Goal: Task Accomplishment & Management: Manage account settings

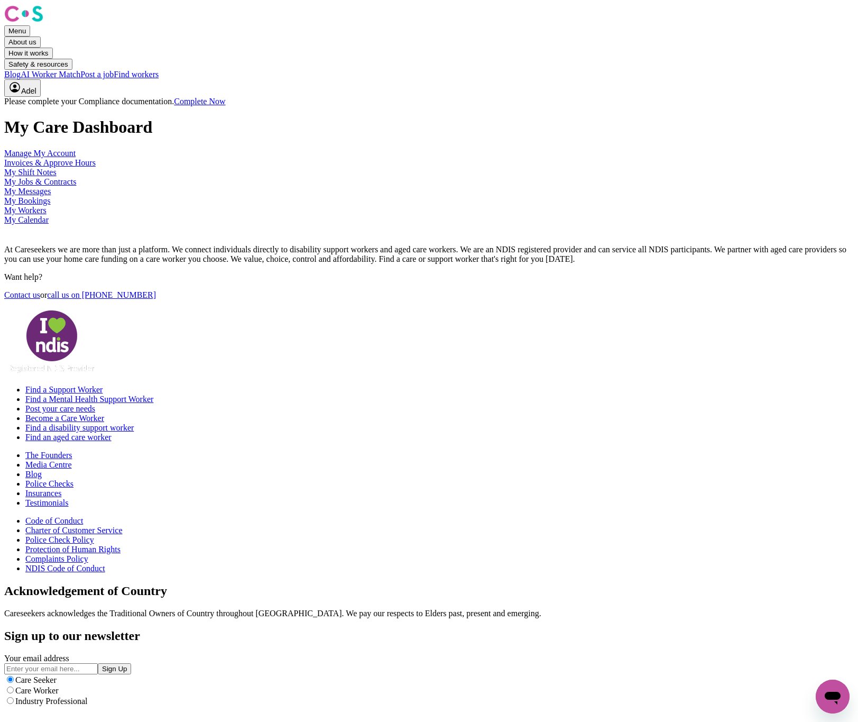
click at [76, 158] on link "Manage My Account" at bounding box center [39, 153] width 71 height 9
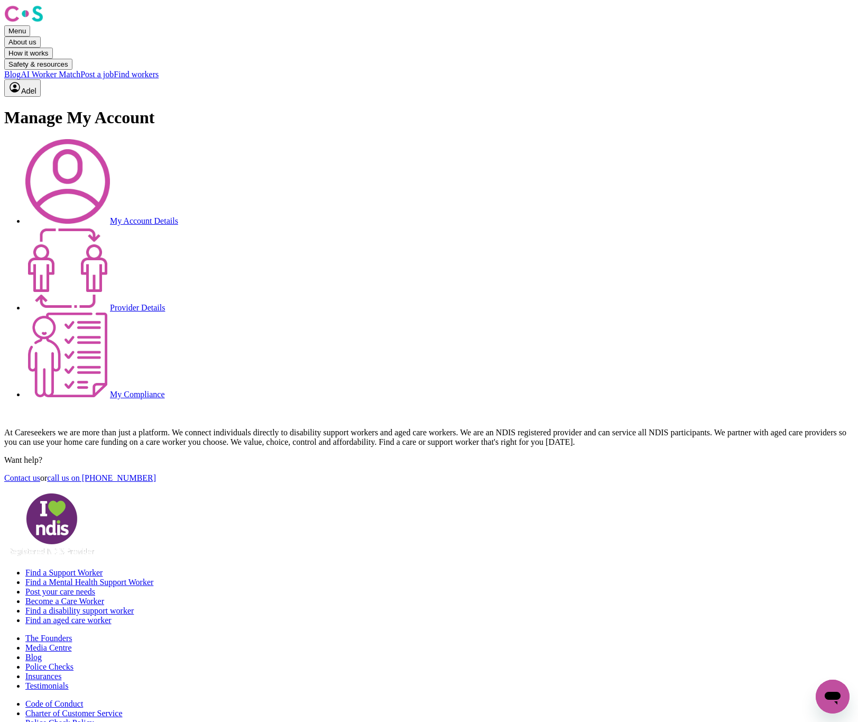
click at [165, 303] on link "Provider Details" at bounding box center [95, 307] width 140 height 9
select select "NDIS_FUNDING_PLAN_MANAGED"
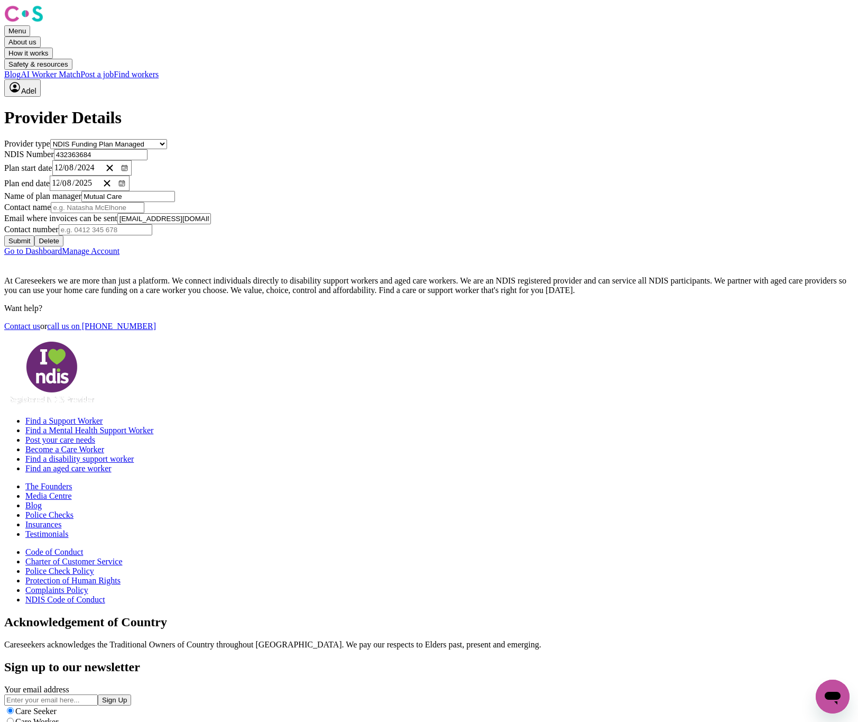
drag, startPoint x: 465, startPoint y: 444, endPoint x: 231, endPoint y: 439, distance: 234.8
click at [231, 256] on div "Provider type Select your provider type... Privately Aged Care / Home Care Pack…" at bounding box center [429, 197] width 850 height 117
paste input "office"
type input "[EMAIL_ADDRESS][DOMAIN_NAME]"
click at [34, 246] on button "Submit" at bounding box center [19, 240] width 30 height 11
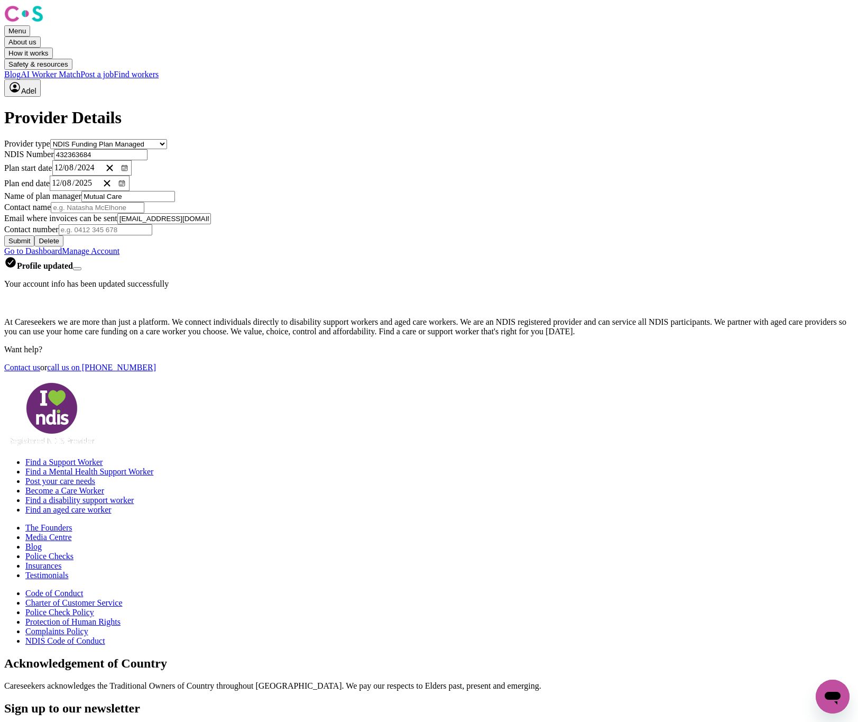
click at [62, 255] on link "Go to Dashboard" at bounding box center [33, 250] width 58 height 9
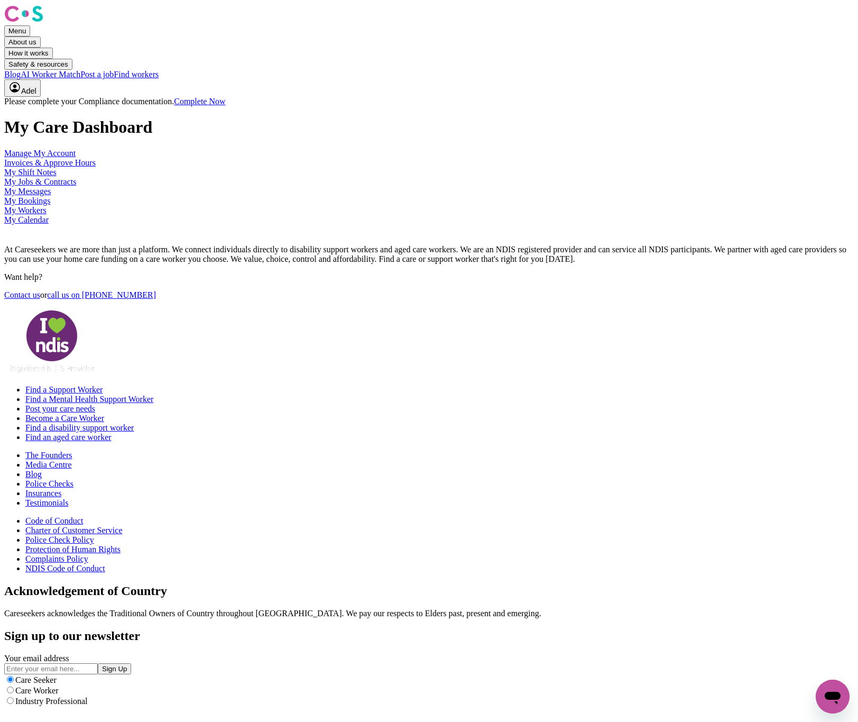
click at [96, 167] on link "Invoices & Approve Hours" at bounding box center [49, 162] width 91 height 9
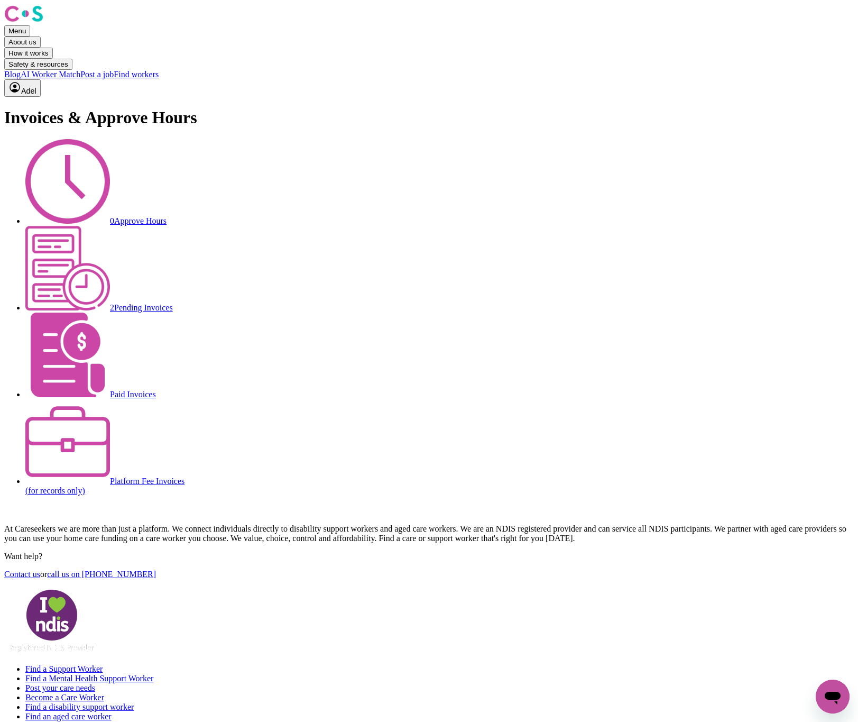
click at [110, 226] on img at bounding box center [67, 268] width 85 height 85
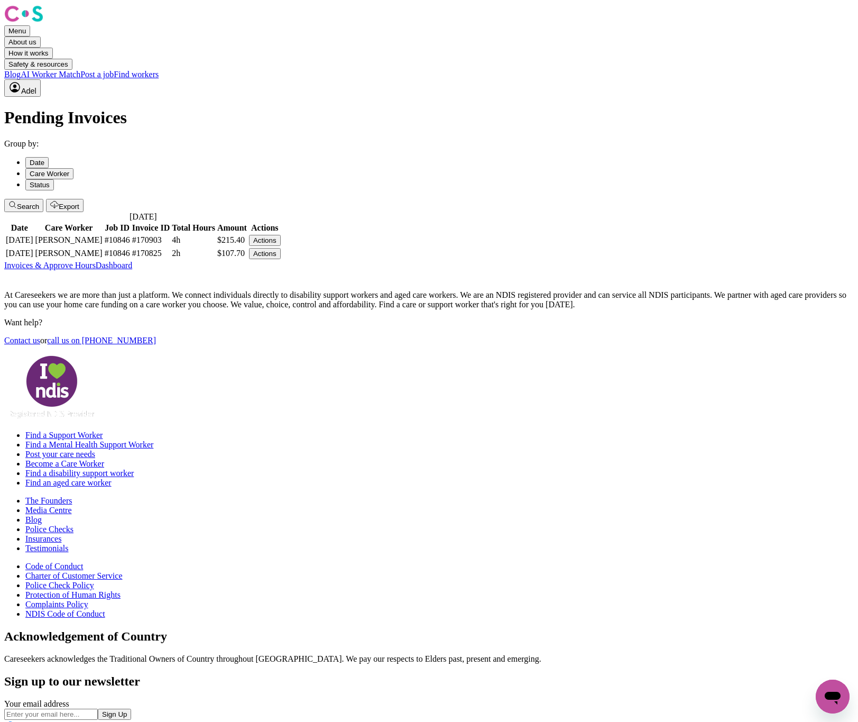
click at [270, 270] on div "Invoices & Approve Hours Dashboard" at bounding box center [429, 266] width 850 height 10
click at [281, 246] on button "Actions" at bounding box center [265, 240] width 32 height 11
click at [103, 29] on link "Download Invoice" at bounding box center [67, 24] width 69 height 9
click at [281, 235] on button "Actions" at bounding box center [265, 240] width 32 height 11
click at [103, 29] on link "Download Invoice" at bounding box center [67, 24] width 69 height 9
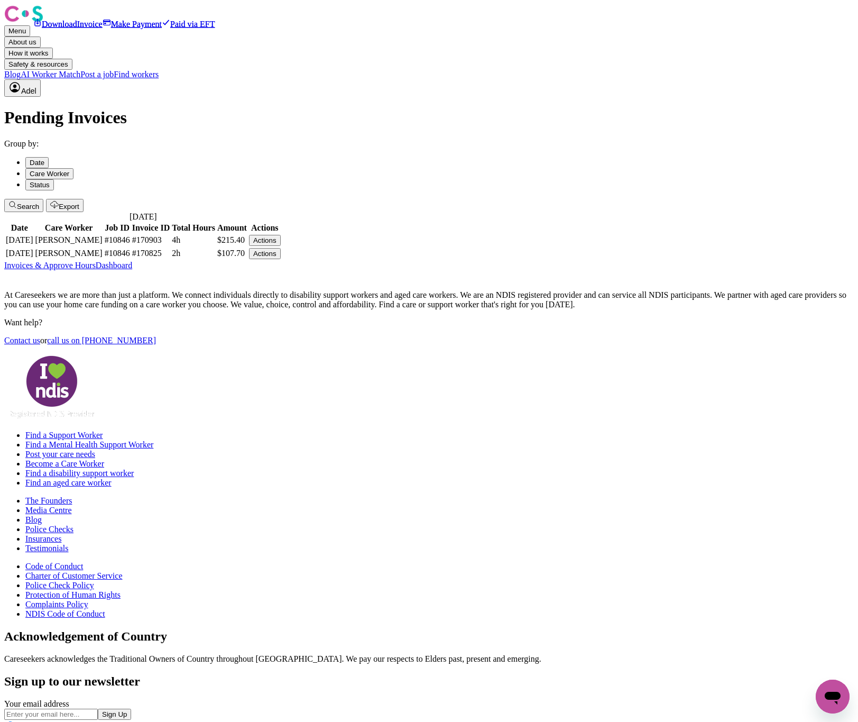
click at [670, 270] on div "Invoices & Approve Hours Dashboard" at bounding box center [429, 266] width 850 height 10
click at [21, 81] on icon "My Account" at bounding box center [14, 87] width 13 height 13
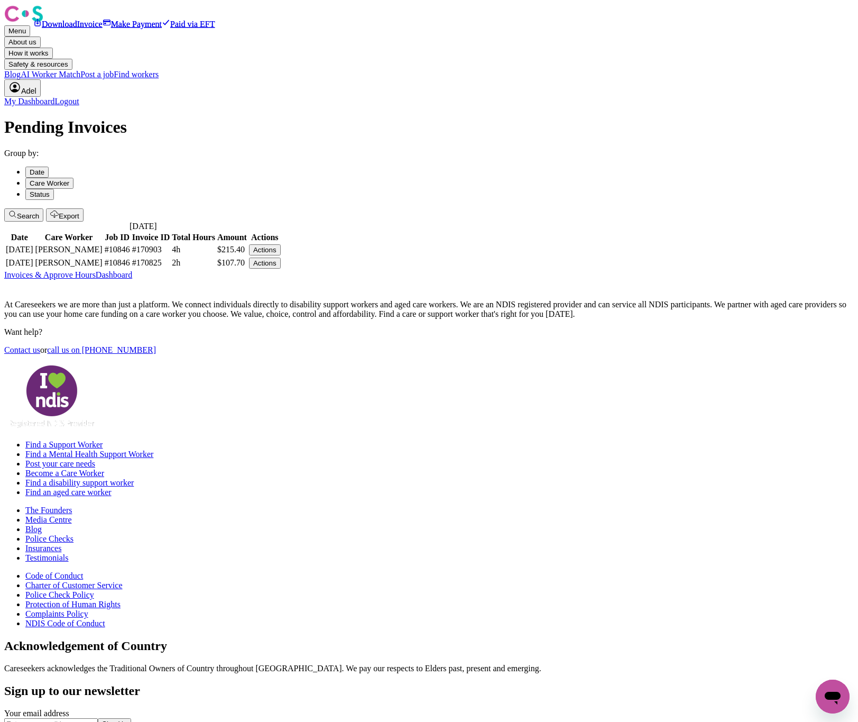
click at [79, 97] on link "Logout" at bounding box center [67, 101] width 24 height 9
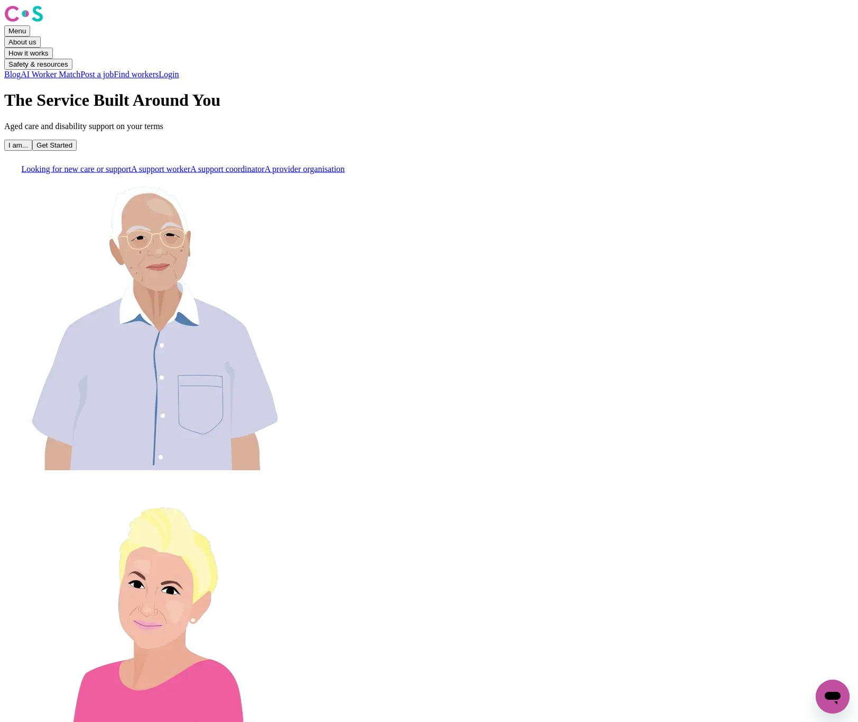
click at [179, 70] on link "Login" at bounding box center [169, 74] width 20 height 9
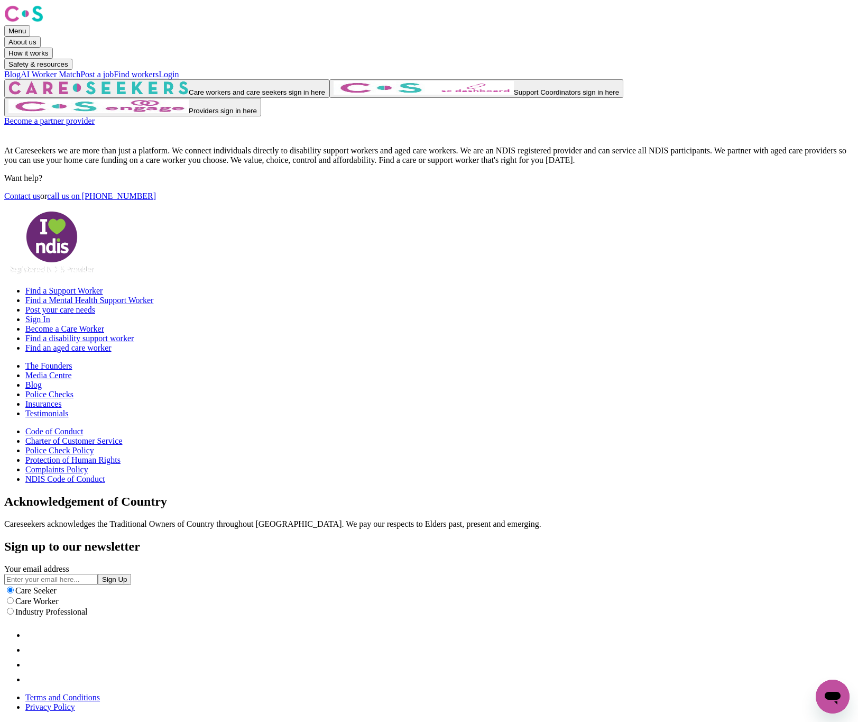
click at [189, 95] on img "Care workers and care seekers sign in here" at bounding box center [98, 88] width 180 height 14
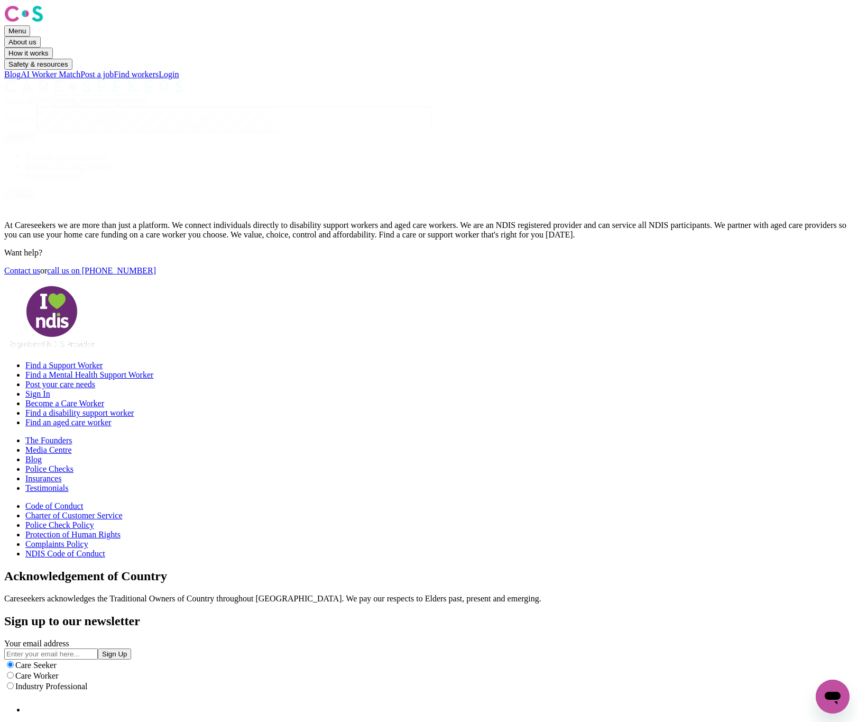
drag, startPoint x: 295, startPoint y: 181, endPoint x: 640, endPoint y: 181, distance: 344.7
click at [640, 181] on div "Email address [EMAIL_ADDRESS][DOMAIN_NAME] Password Sign In Register as a care …" at bounding box center [429, 139] width 850 height 121
paste input "chelseavu"
type input "[EMAIL_ADDRESS][DOMAIN_NAME]"
click at [4, 132] on button "Sign In" at bounding box center [19, 137] width 31 height 11
